Goal: Navigation & Orientation: Find specific page/section

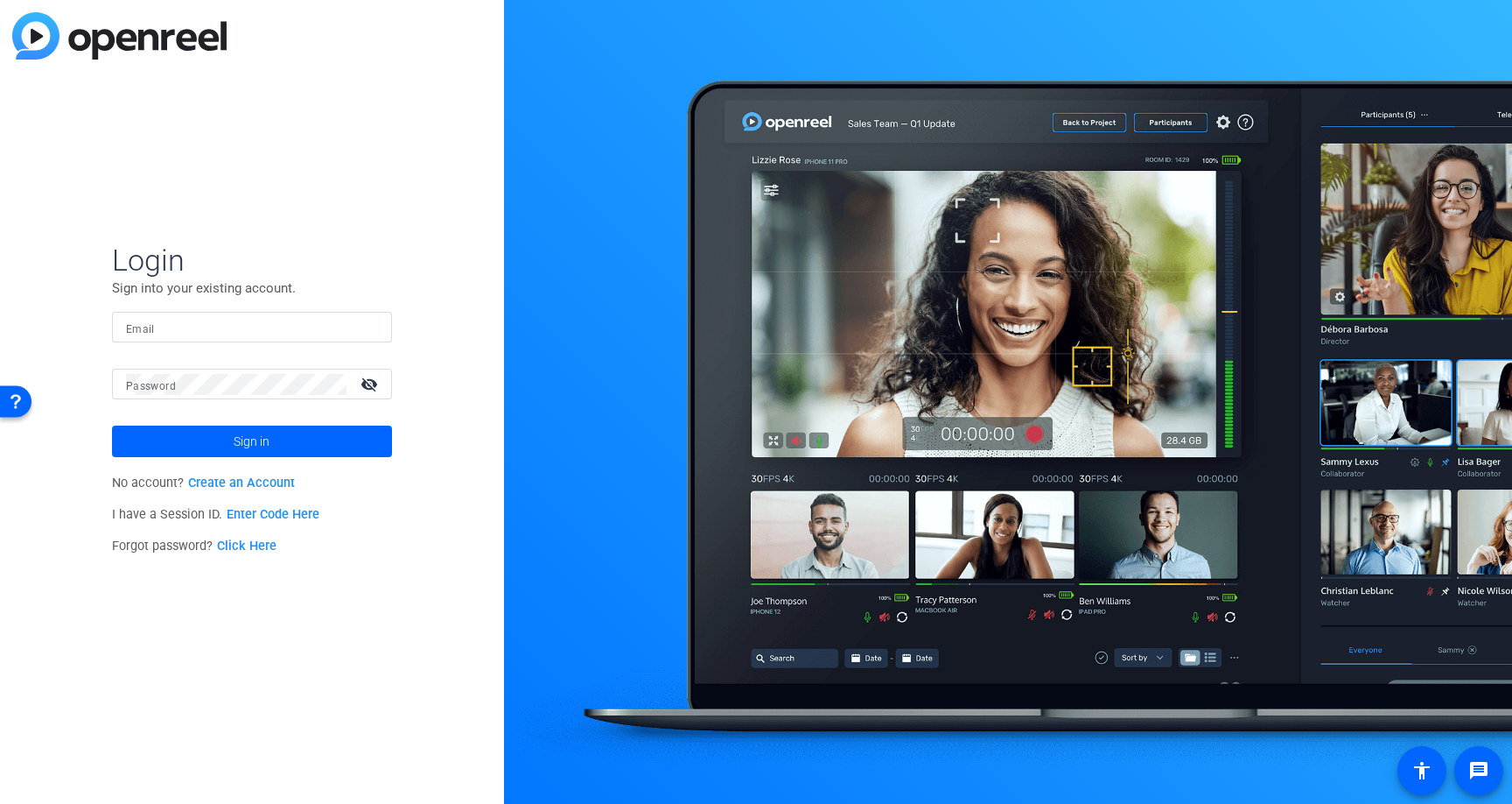
click at [191, 326] on input "Email" at bounding box center [252, 327] width 252 height 21
type input "[EMAIL_ADDRESS][DOMAIN_NAME]"
click at [242, 450] on span "Sign in" at bounding box center [252, 441] width 36 height 44
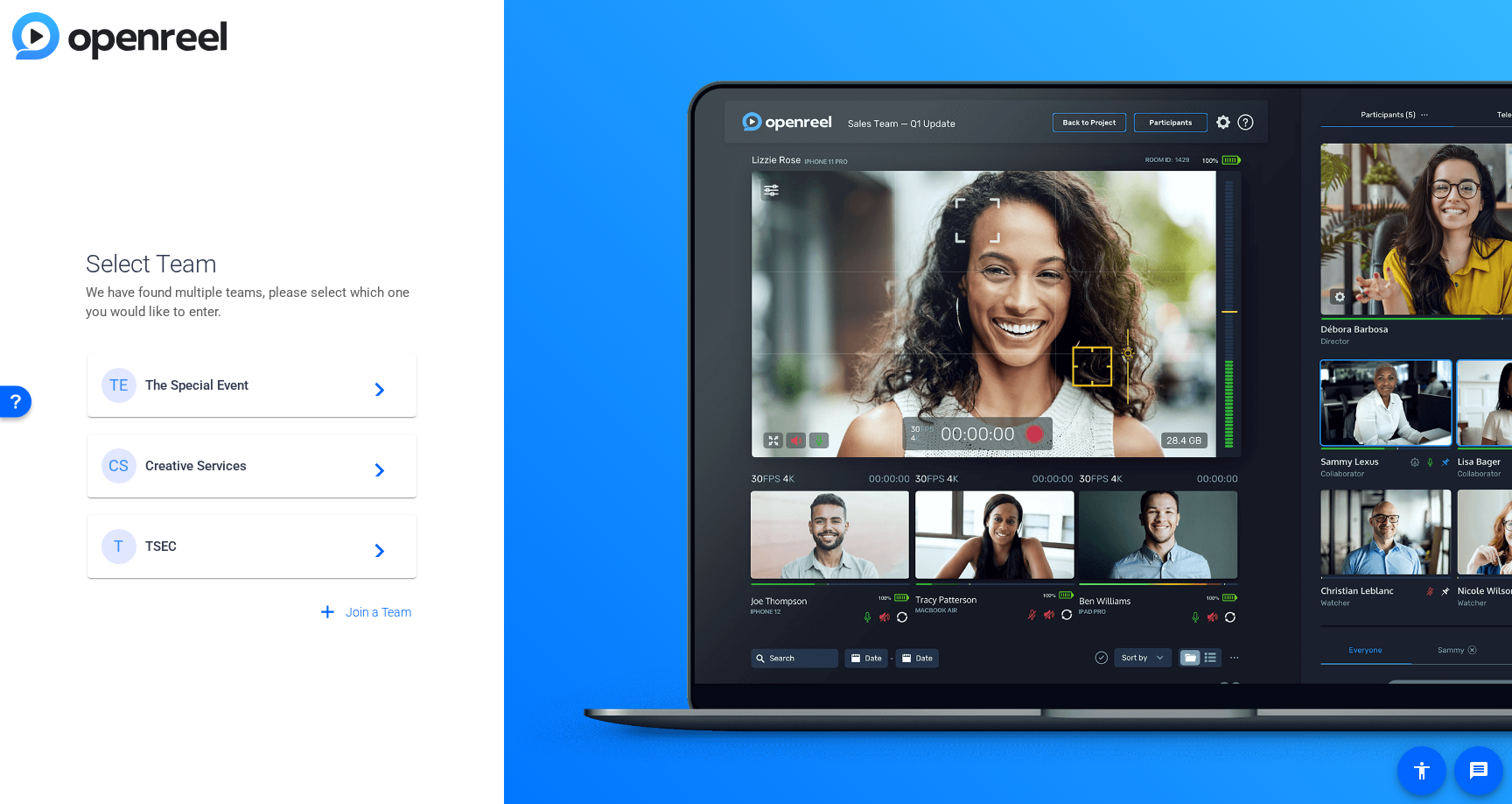
click at [265, 385] on span "The Special Event" at bounding box center [255, 386] width 219 height 16
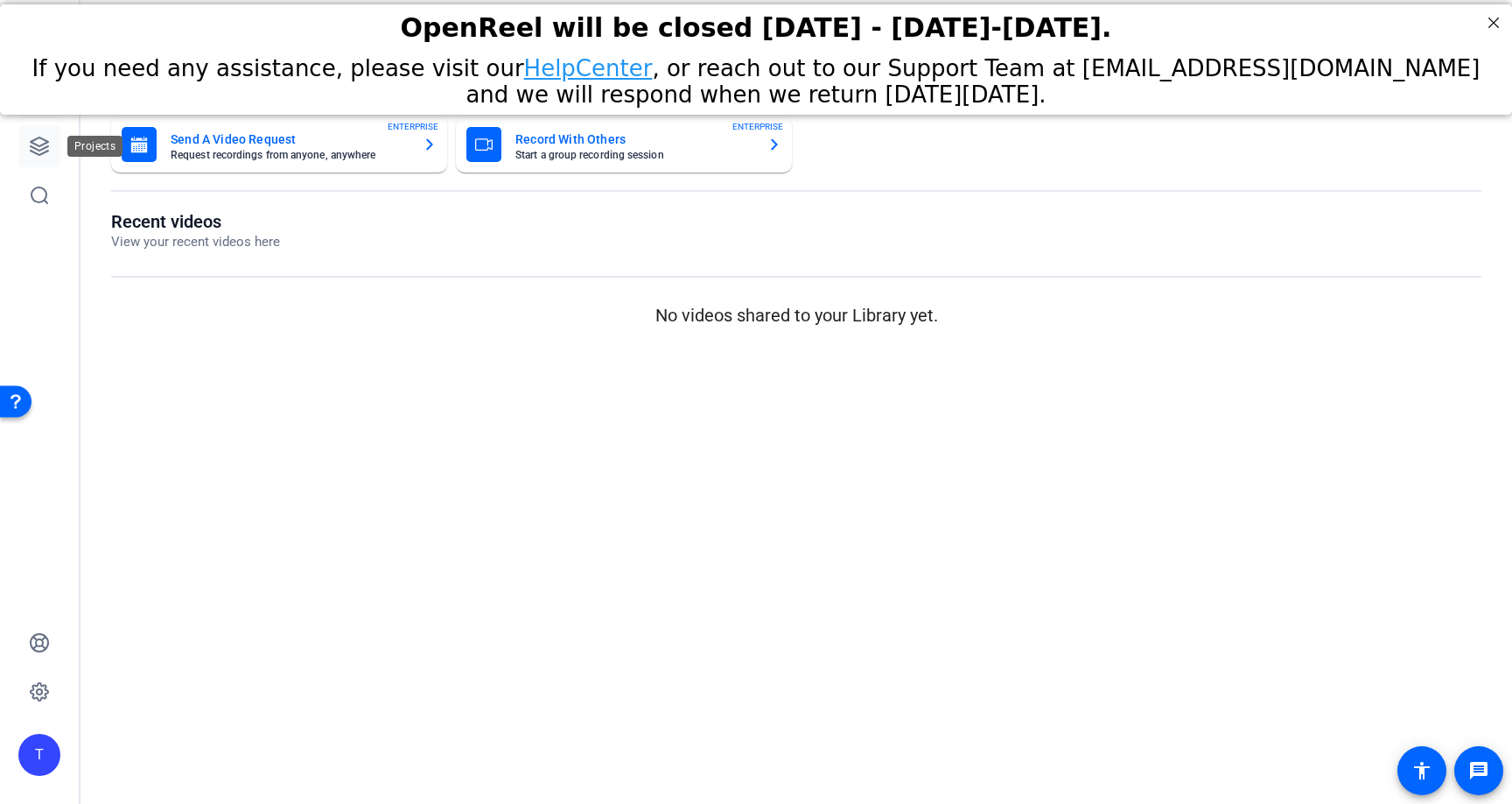
click at [49, 140] on icon at bounding box center [39, 145] width 21 height 21
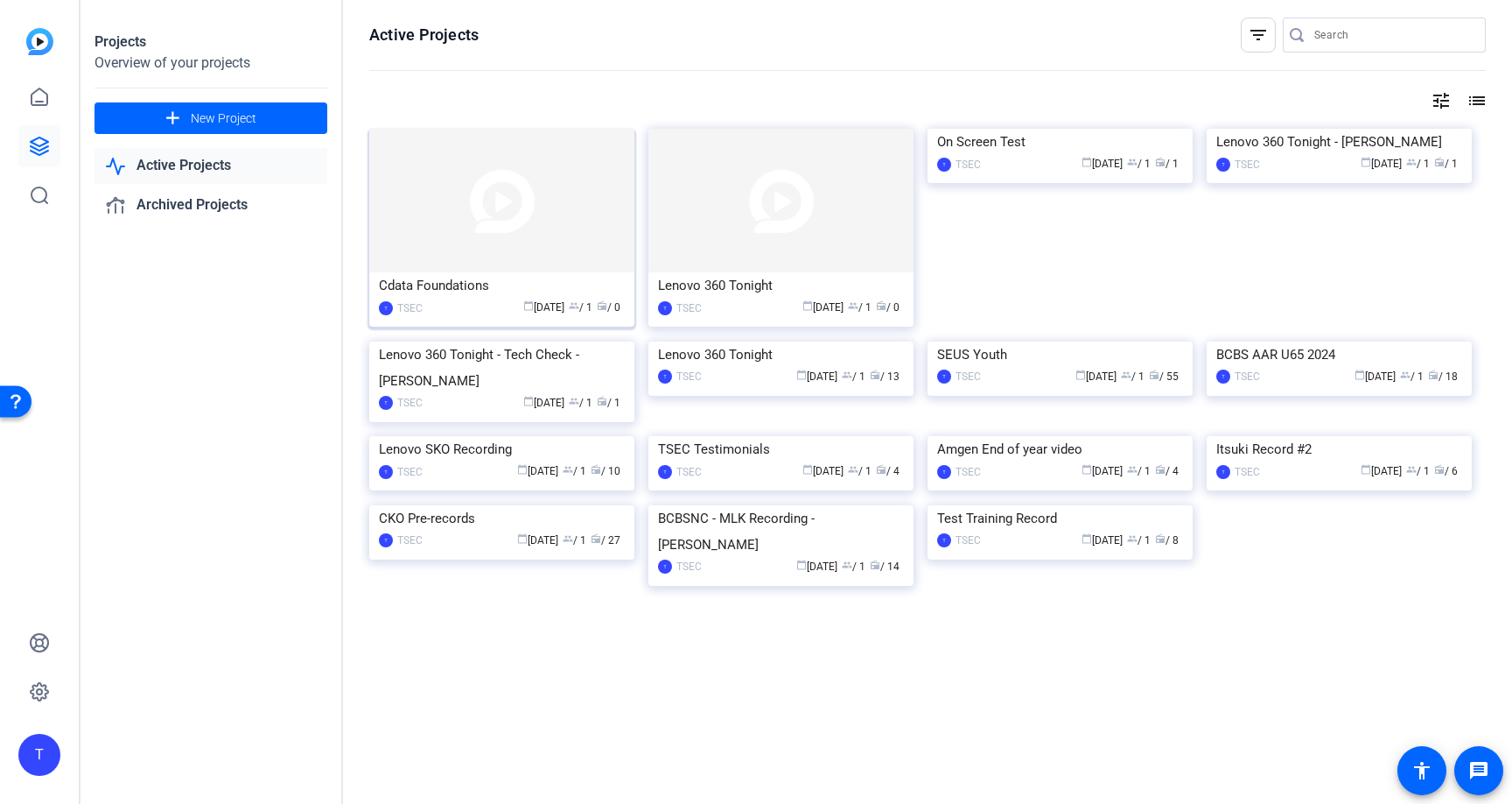
click at [486, 249] on img at bounding box center [502, 200] width 265 height 143
